Goal: Task Accomplishment & Management: Complete application form

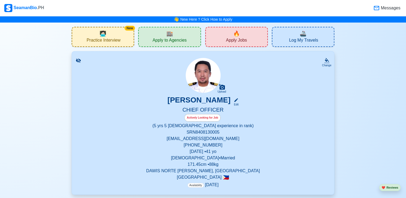
click at [180, 38] on span "Apply to Agencies" at bounding box center [169, 41] width 34 height 7
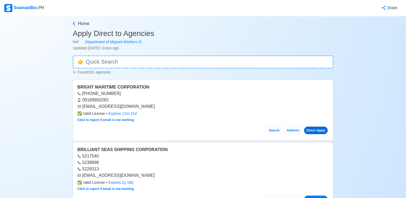
click at [318, 130] on link "Direct Apply" at bounding box center [316, 131] width 24 height 8
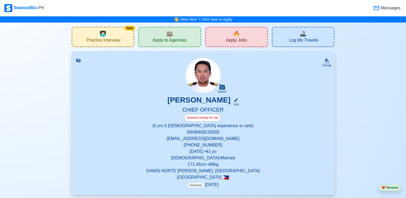
click at [243, 35] on div "🔥 Apply Jobs" at bounding box center [236, 37] width 62 height 20
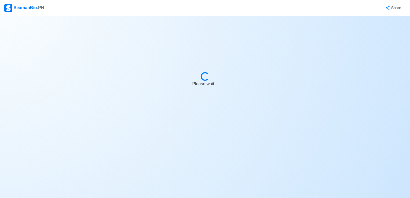
select select "Chief Officer"
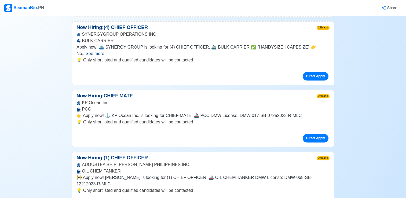
scroll to position [375, 0]
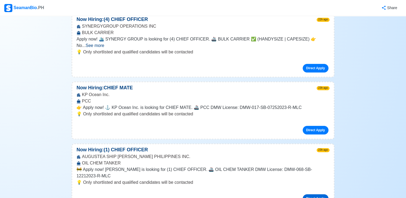
click at [320, 194] on link "Direct Apply" at bounding box center [315, 198] width 26 height 9
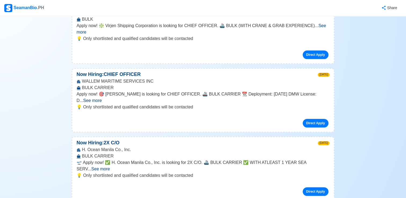
scroll to position [2466, 0]
